Goal: Communication & Community: Ask a question

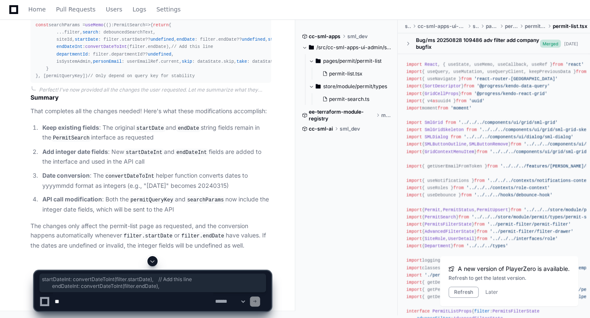
scroll to position [1440, 0]
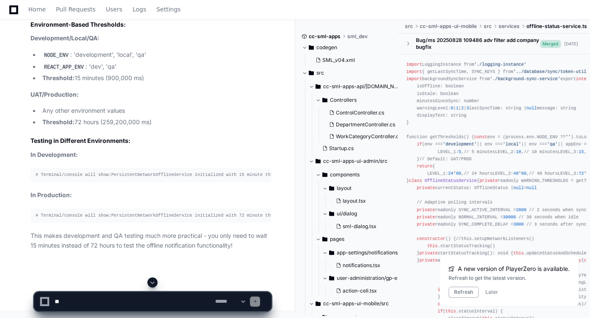
click at [155, 281] on span at bounding box center [152, 282] width 7 height 7
click at [122, 300] on textarea at bounding box center [133, 301] width 161 height 19
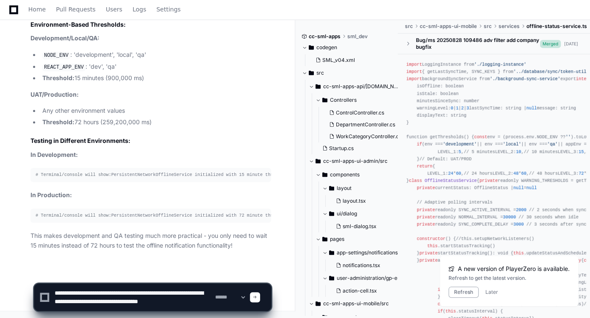
type textarea "**********"
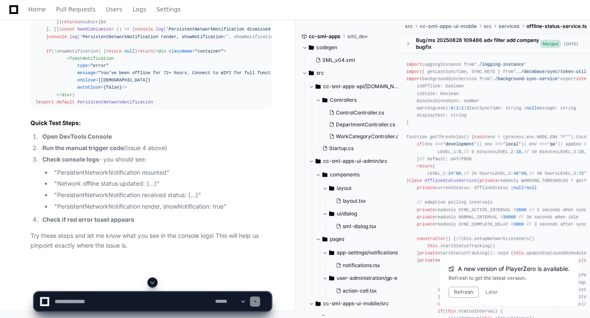
scroll to position [0, 0]
click at [153, 282] on span at bounding box center [152, 282] width 7 height 7
